Goal: Task Accomplishment & Management: Use online tool/utility

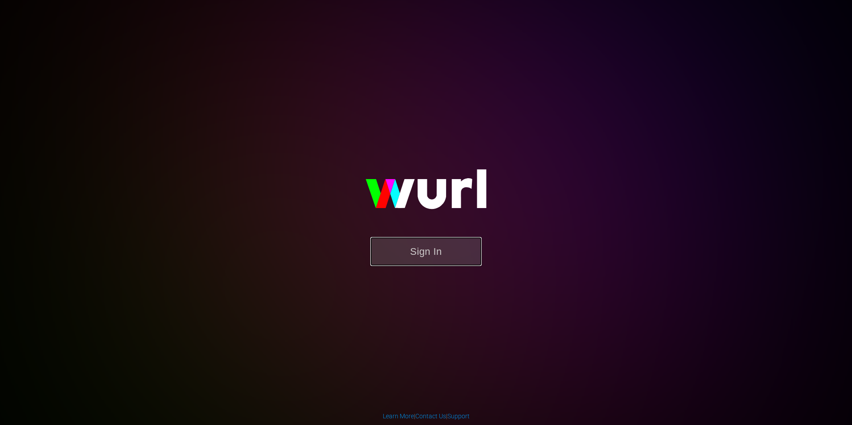
click at [421, 255] on button "Sign In" at bounding box center [425, 251] width 111 height 29
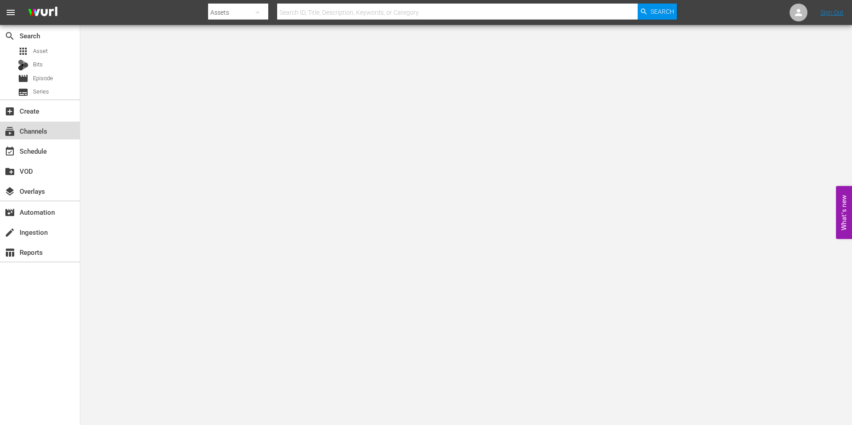
click at [55, 136] on div "subscriptions Channels" at bounding box center [40, 131] width 80 height 18
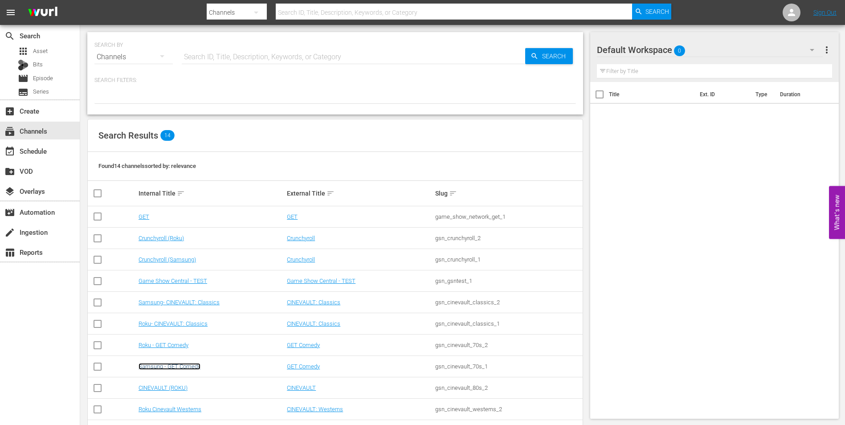
click at [171, 367] on link "Samsung - GET Comedy" at bounding box center [170, 366] width 62 height 7
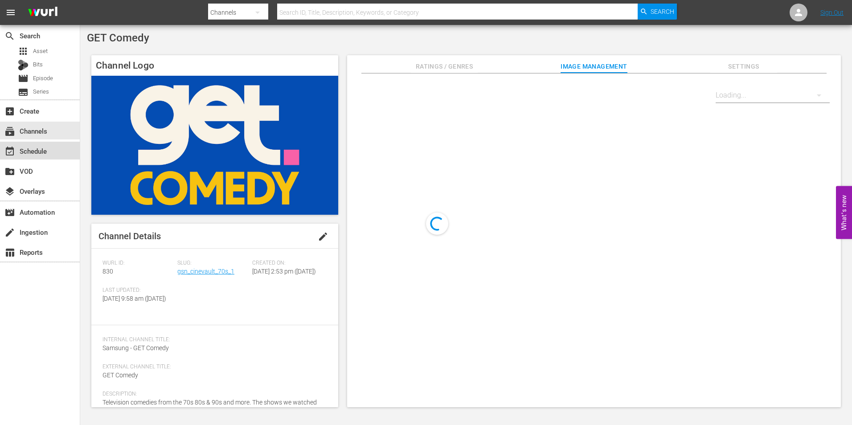
click at [63, 155] on div "event_available Schedule" at bounding box center [40, 151] width 80 height 18
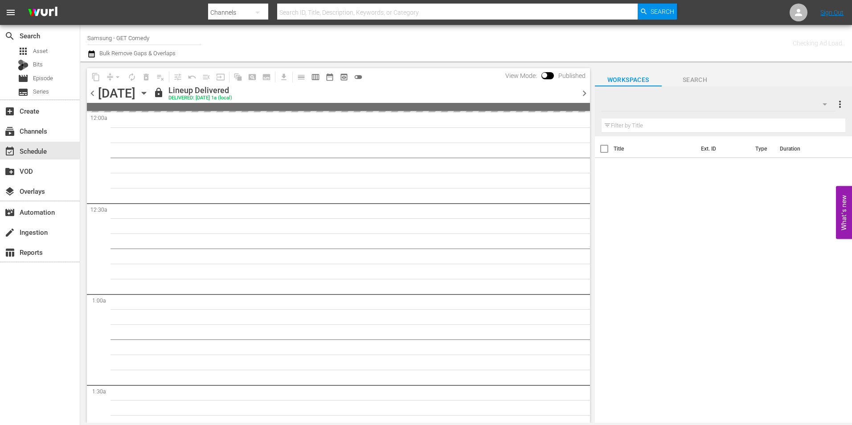
click at [149, 95] on icon "button" at bounding box center [144, 93] width 10 height 10
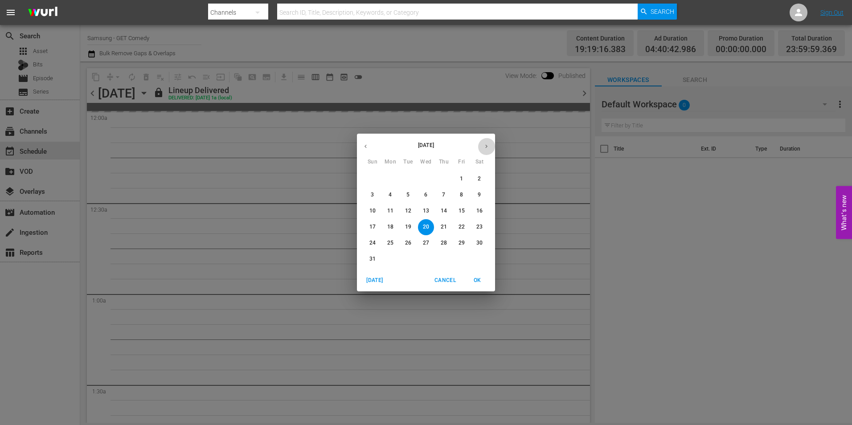
click at [488, 145] on icon "button" at bounding box center [486, 146] width 7 height 7
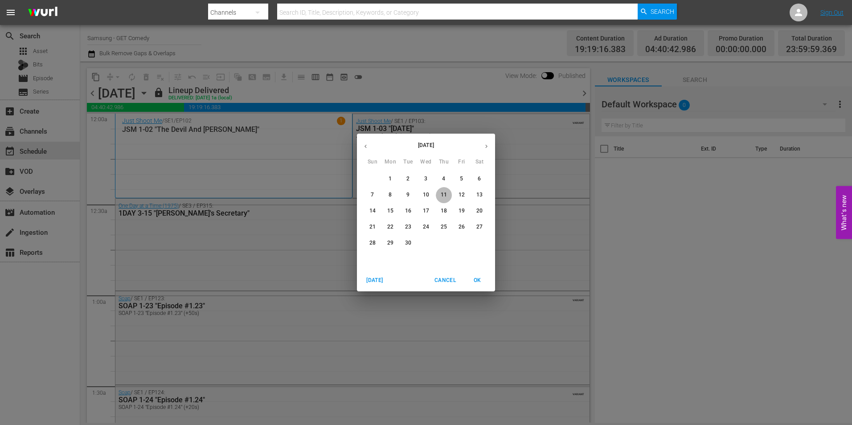
click at [448, 195] on span "11" at bounding box center [444, 195] width 16 height 8
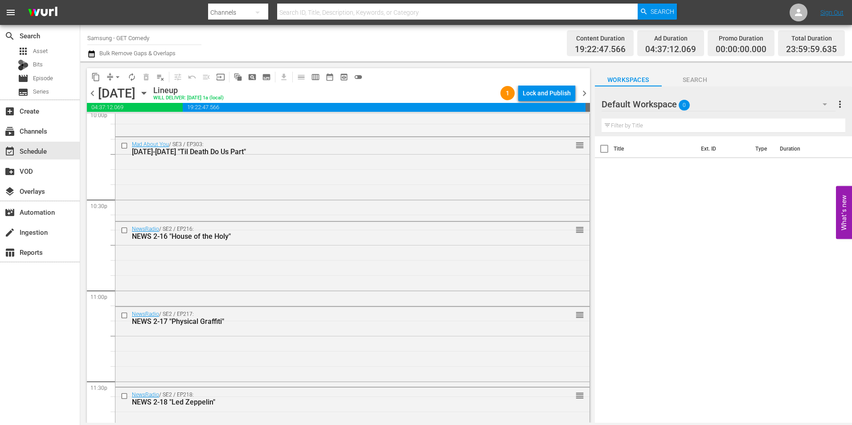
scroll to position [4054, 0]
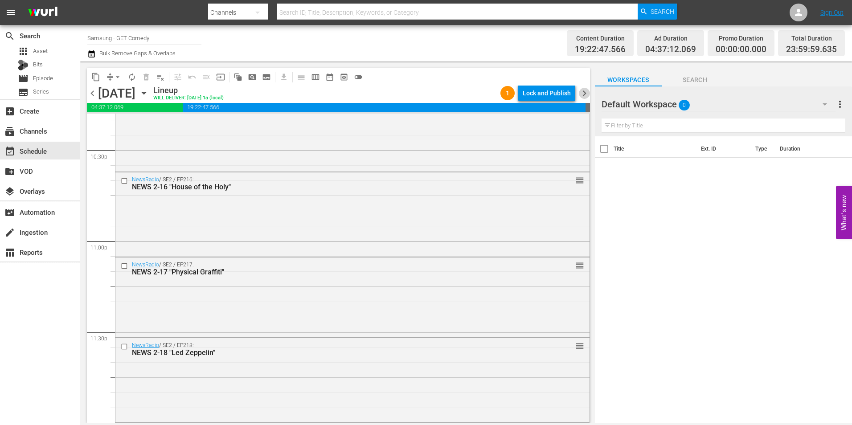
click at [586, 93] on span "chevron_right" at bounding box center [584, 93] width 11 height 11
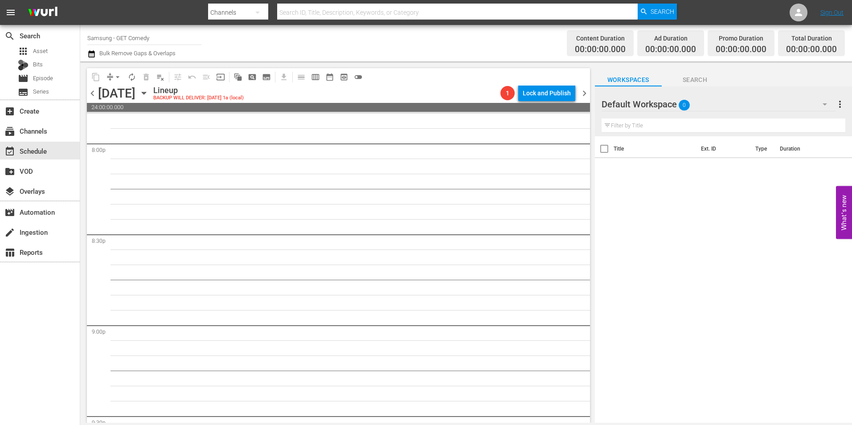
scroll to position [3520, 0]
click at [718, 102] on div "Default Workspace 0" at bounding box center [719, 104] width 234 height 25
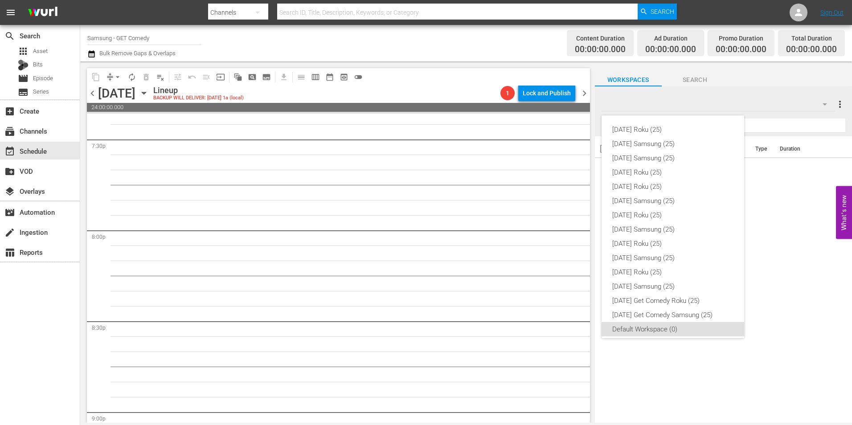
scroll to position [5, 0]
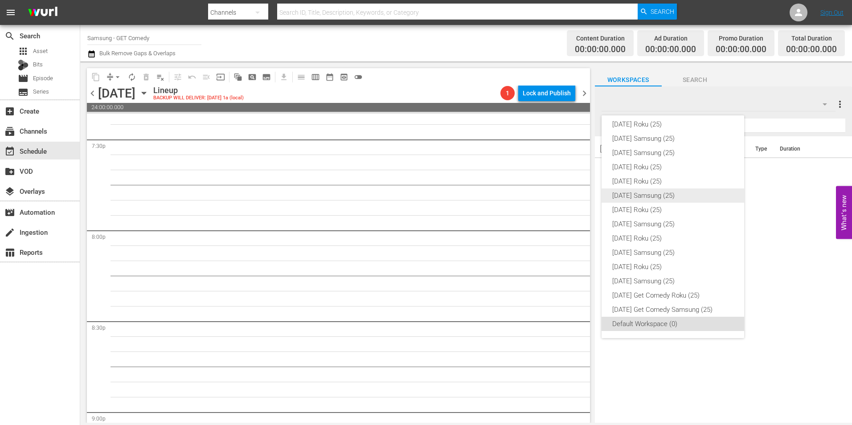
click at [663, 190] on div "Friday Samsung (25)" at bounding box center [672, 196] width 121 height 14
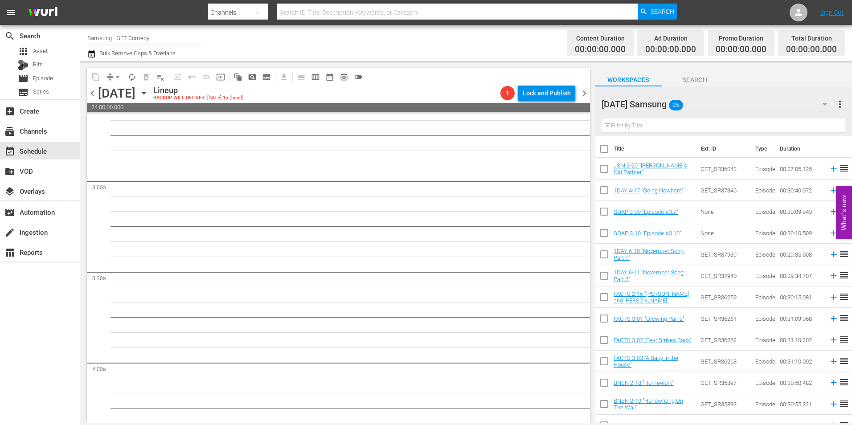
scroll to position [0, 0]
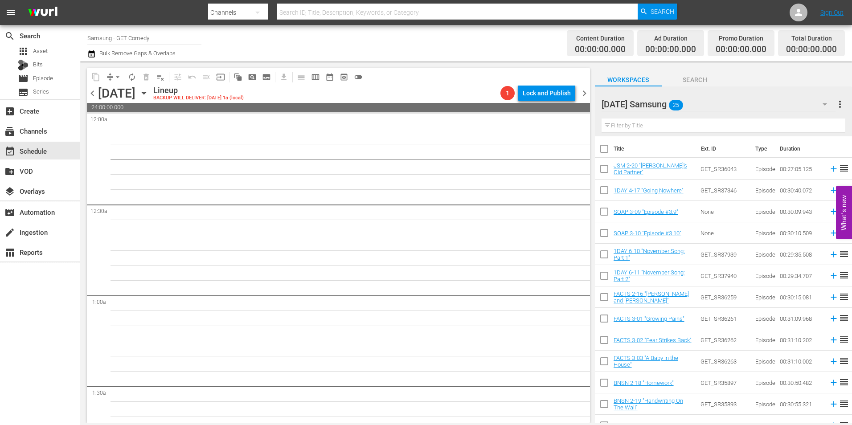
click at [602, 171] on input "checkbox" at bounding box center [604, 170] width 19 height 19
checkbox input "true"
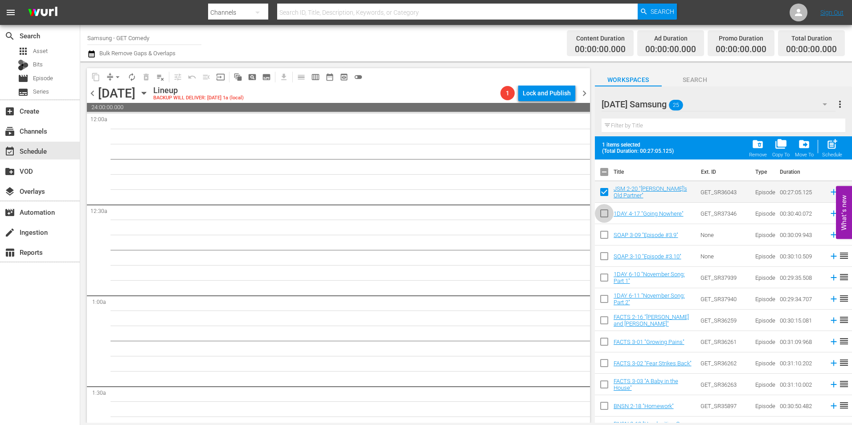
click at [605, 214] on input "checkbox" at bounding box center [604, 215] width 19 height 19
checkbox input "true"
click at [602, 239] on input "checkbox" at bounding box center [604, 236] width 19 height 19
checkbox input "true"
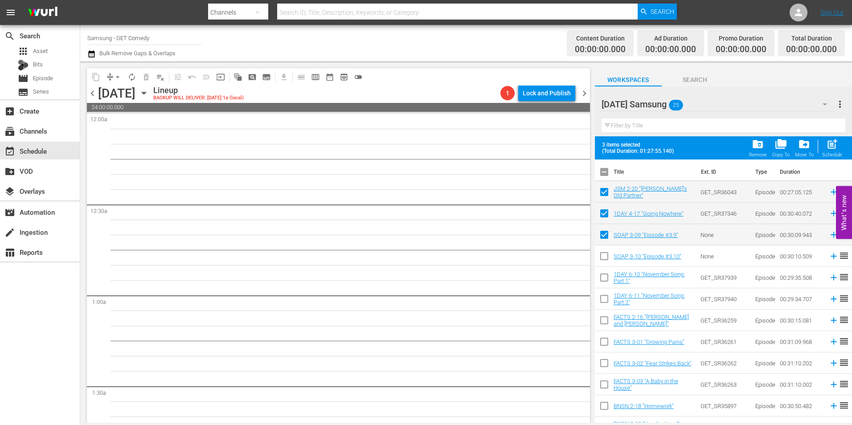
click at [602, 258] on input "checkbox" at bounding box center [604, 258] width 19 height 19
checkbox input "true"
click at [608, 283] on input "checkbox" at bounding box center [604, 279] width 19 height 19
checkbox input "true"
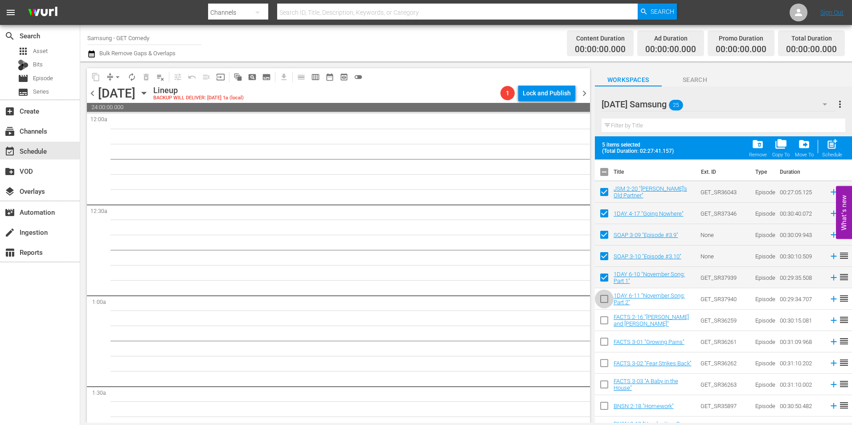
click at [602, 300] on input "checkbox" at bounding box center [604, 300] width 19 height 19
checkbox input "true"
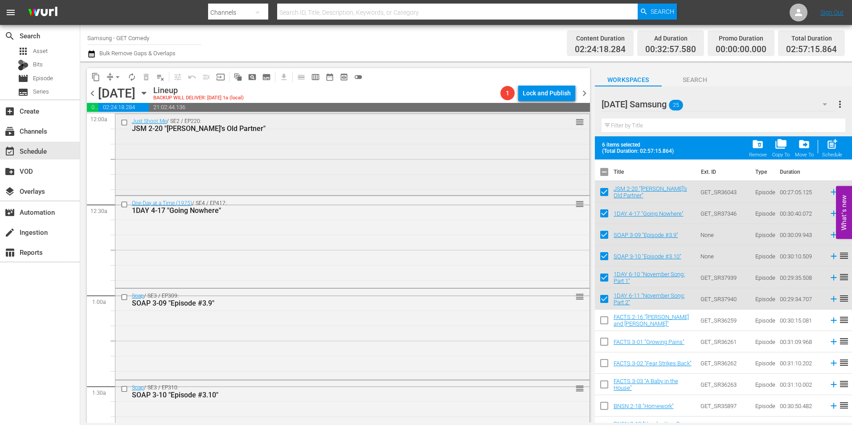
click at [288, 155] on div "Just Shoot Me / SE2 / EP220: JSM 2-20 "Jack's Old Partner" reorder" at bounding box center [352, 153] width 474 height 79
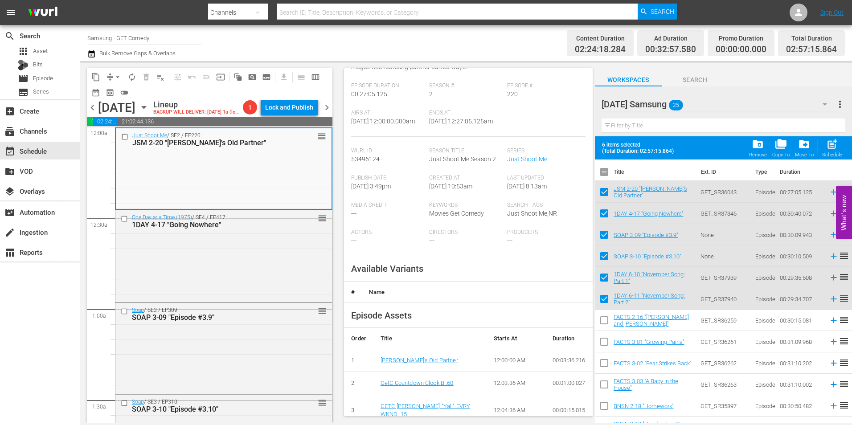
scroll to position [134, 0]
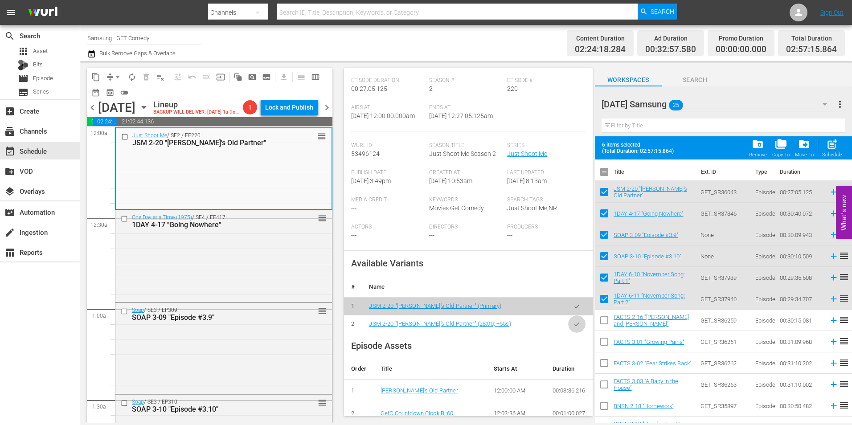
click at [574, 326] on icon "button" at bounding box center [576, 324] width 5 height 4
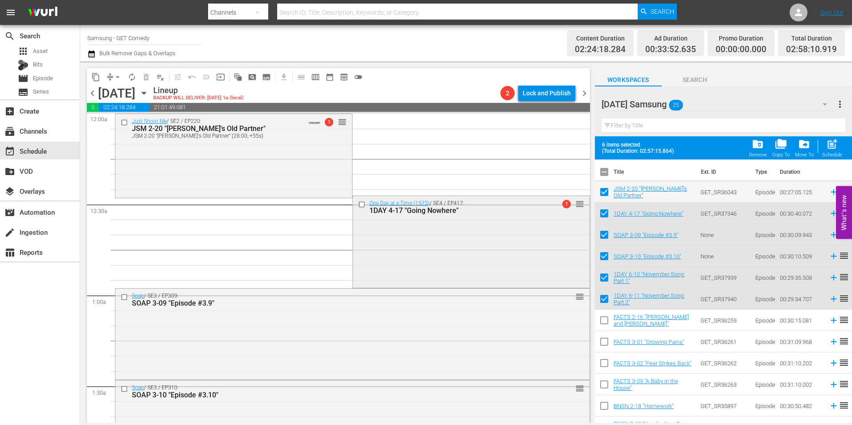
click at [472, 230] on div "One Day at a Time (1975) / SE4 / EP417: 1DAY 4-17 "Going Nowhere" 1 reorder" at bounding box center [471, 241] width 237 height 90
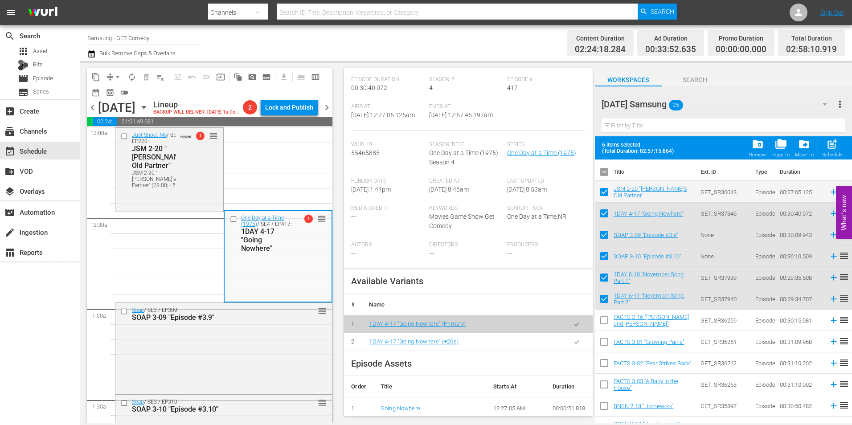
scroll to position [223, 0]
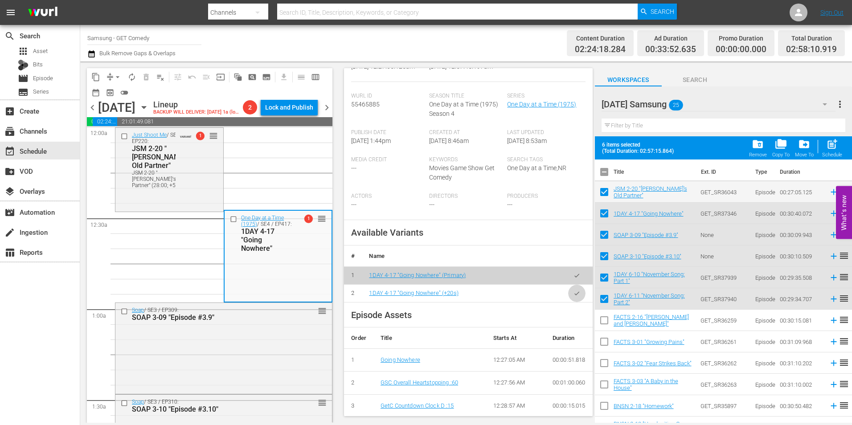
click at [574, 295] on icon "button" at bounding box center [577, 293] width 7 height 7
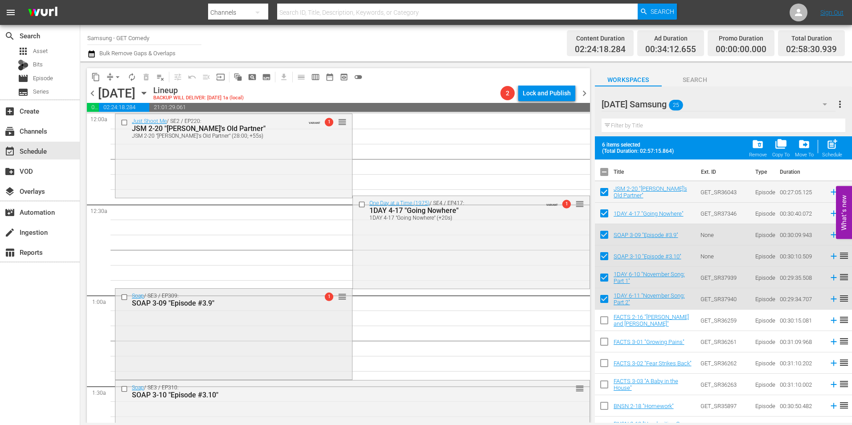
click at [179, 350] on div "Soap / SE3 / EP309: SOAP 3-09 "Episode #3.9" 1 reorder" at bounding box center [233, 333] width 237 height 89
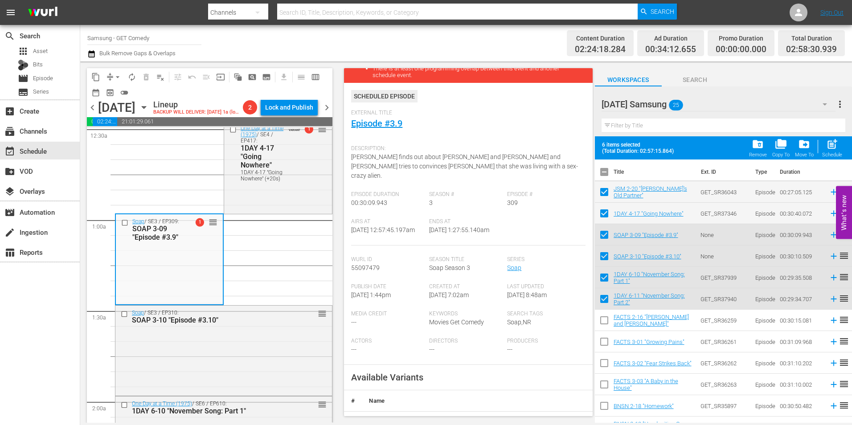
scroll to position [134, 0]
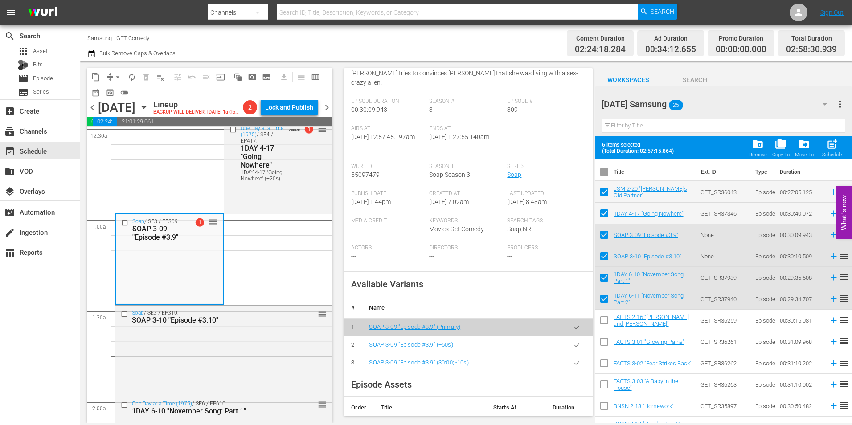
click at [574, 343] on button "button" at bounding box center [576, 344] width 17 height 17
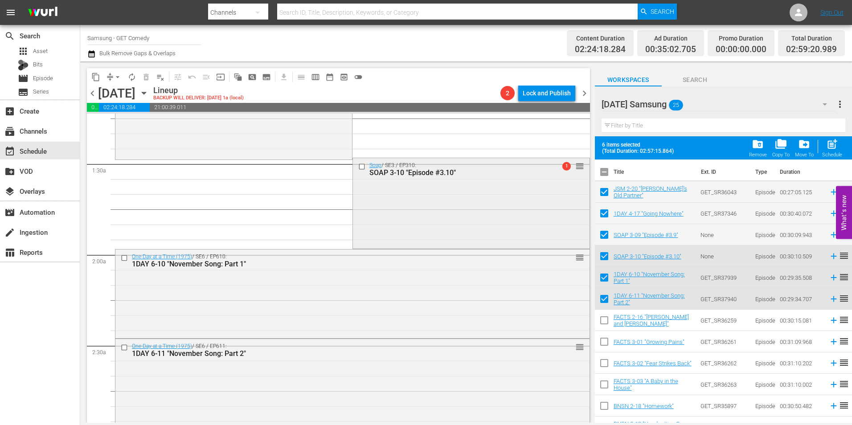
scroll to position [223, 0]
click at [462, 215] on div "Soap / SE3 / EP310: SOAP 3-10 "Episode #3.10" 1 reorder" at bounding box center [471, 202] width 237 height 89
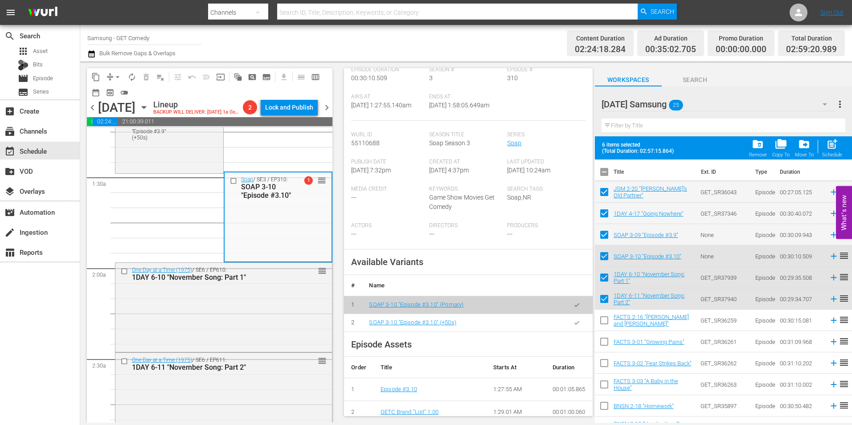
scroll to position [178, 0]
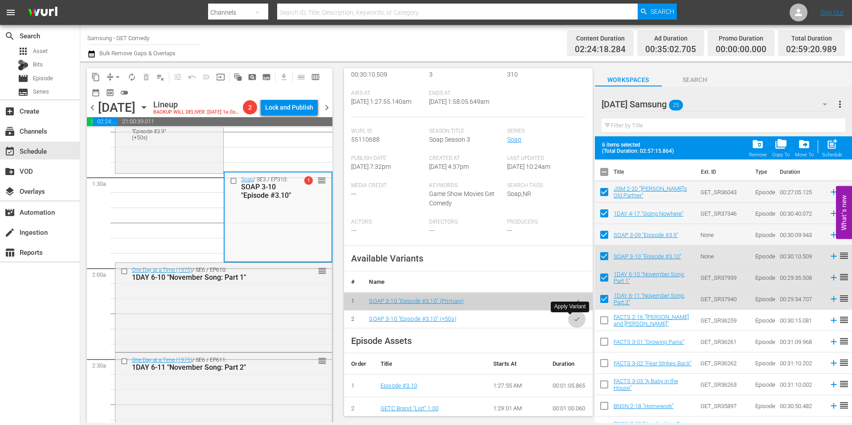
click at [574, 321] on icon "button" at bounding box center [577, 319] width 7 height 7
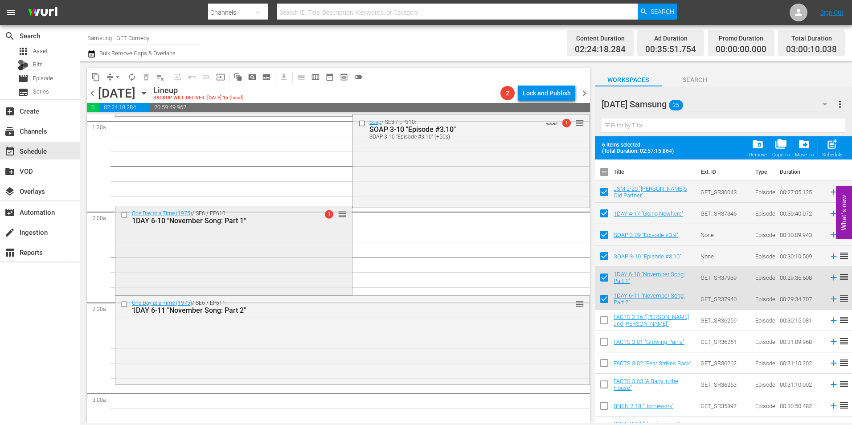
scroll to position [267, 0]
click at [268, 278] on div "One Day at a Time (1975) / SE6 / EP610: 1DAY 6-10 "November Song: Part 1" 1 reo…" at bounding box center [233, 248] width 237 height 87
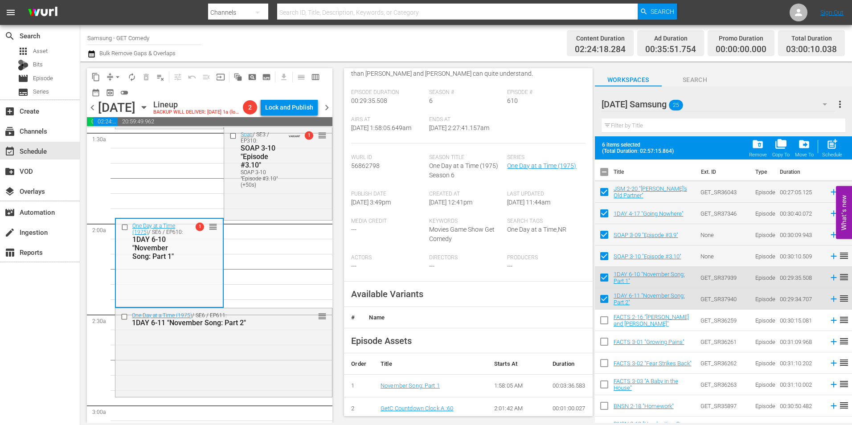
scroll to position [134, 0]
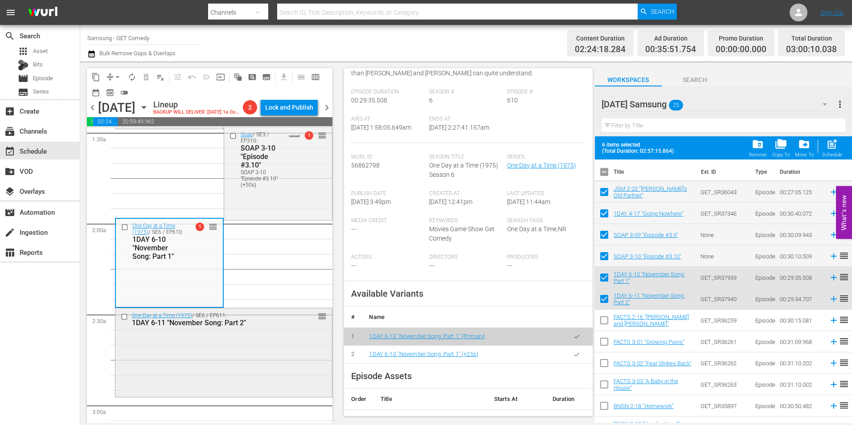
click at [257, 365] on div "One Day at a Time (1975) / SE6 / EP611: 1DAY 6-11 "November Song: Part 2" reord…" at bounding box center [223, 351] width 217 height 87
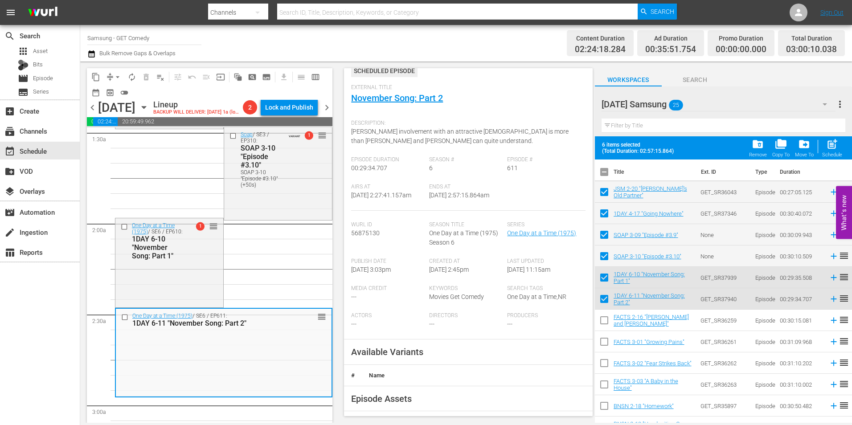
scroll to position [89, 0]
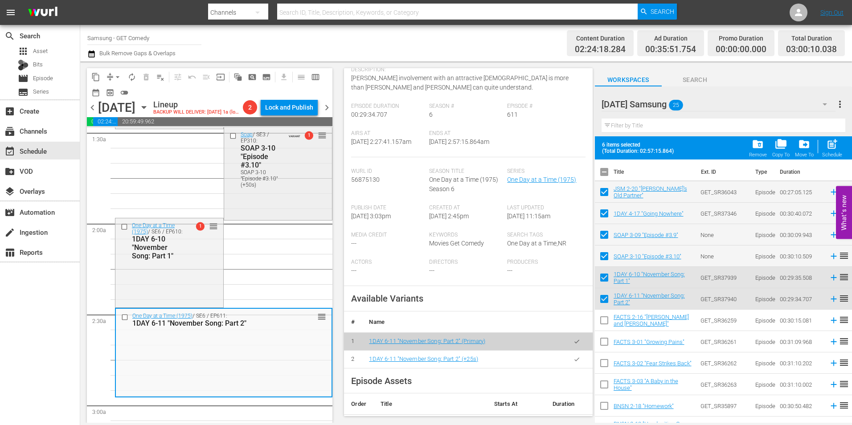
click at [241, 188] on div "SOAP 3-10 "Episode #3.10" (+50s)" at bounding box center [263, 178] width 44 height 19
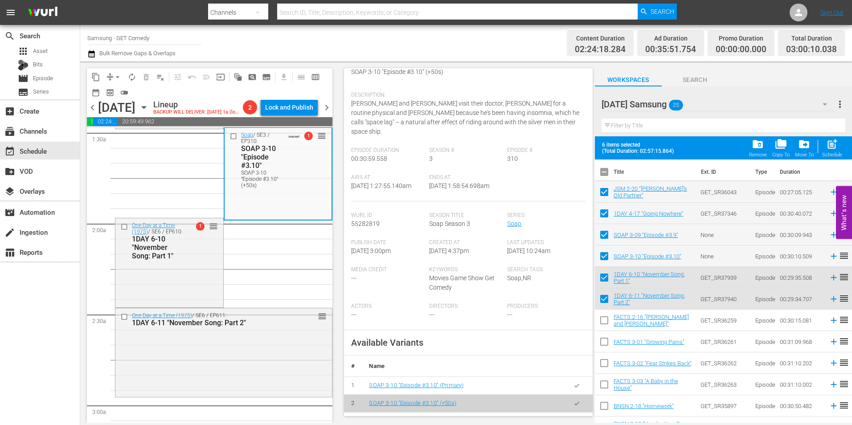
scroll to position [134, 0]
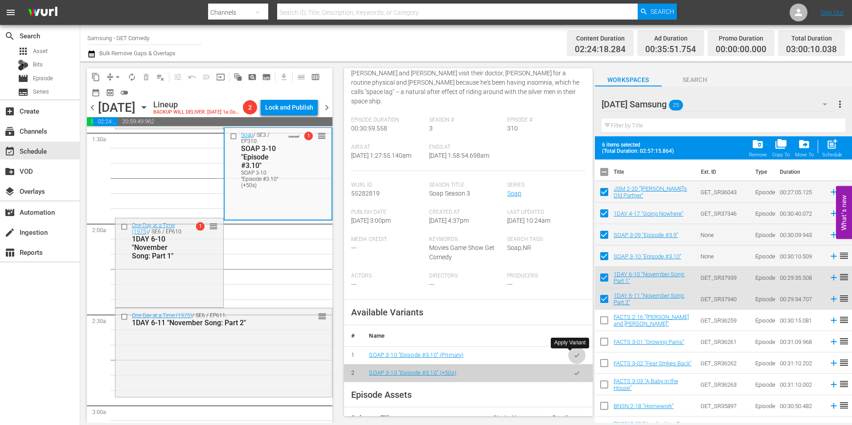
click at [574, 356] on icon "button" at bounding box center [577, 355] width 7 height 7
